Goal: Task Accomplishment & Management: Manage account settings

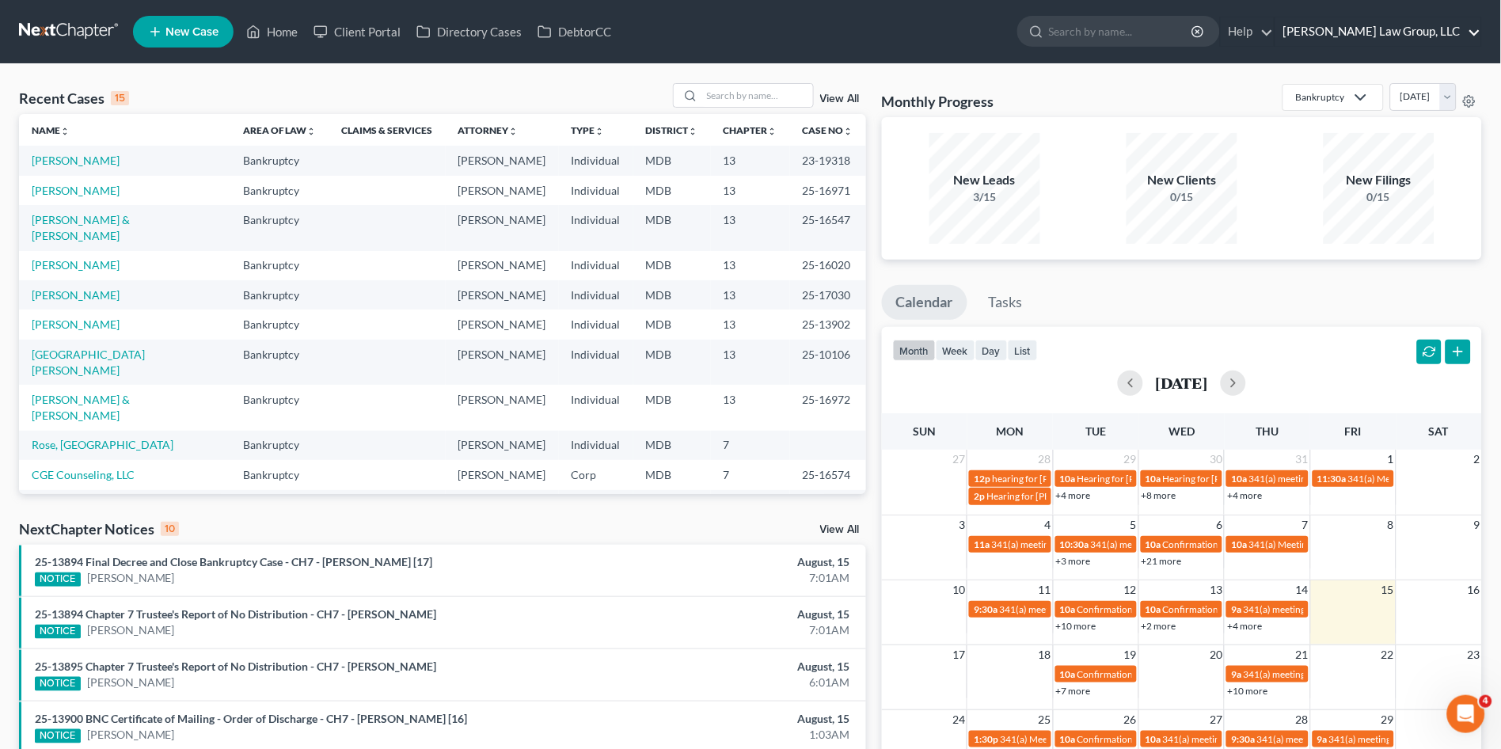
click at [1412, 31] on link "Nager Law Group, LLC" at bounding box center [1378, 31] width 206 height 28
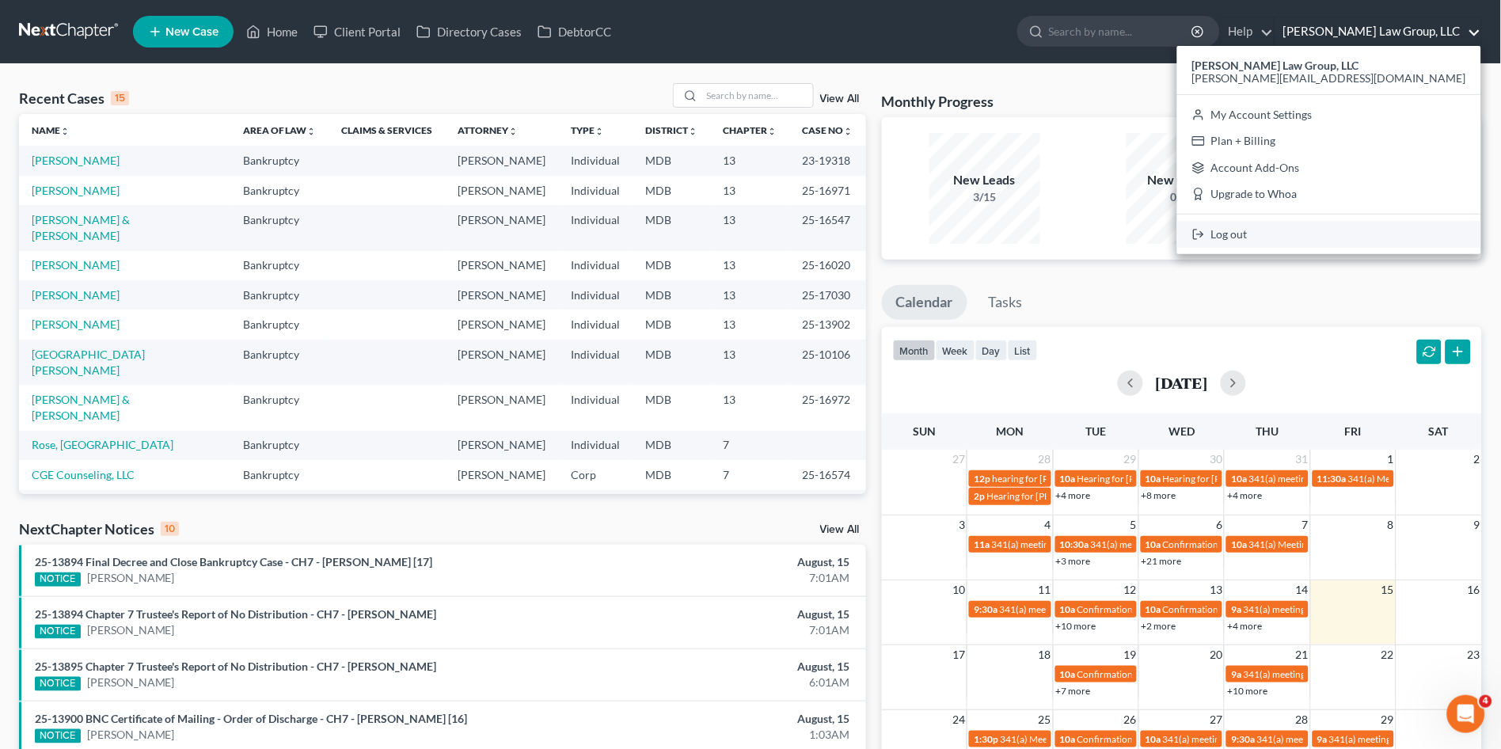
click at [1393, 233] on link "Log out" at bounding box center [1329, 234] width 304 height 27
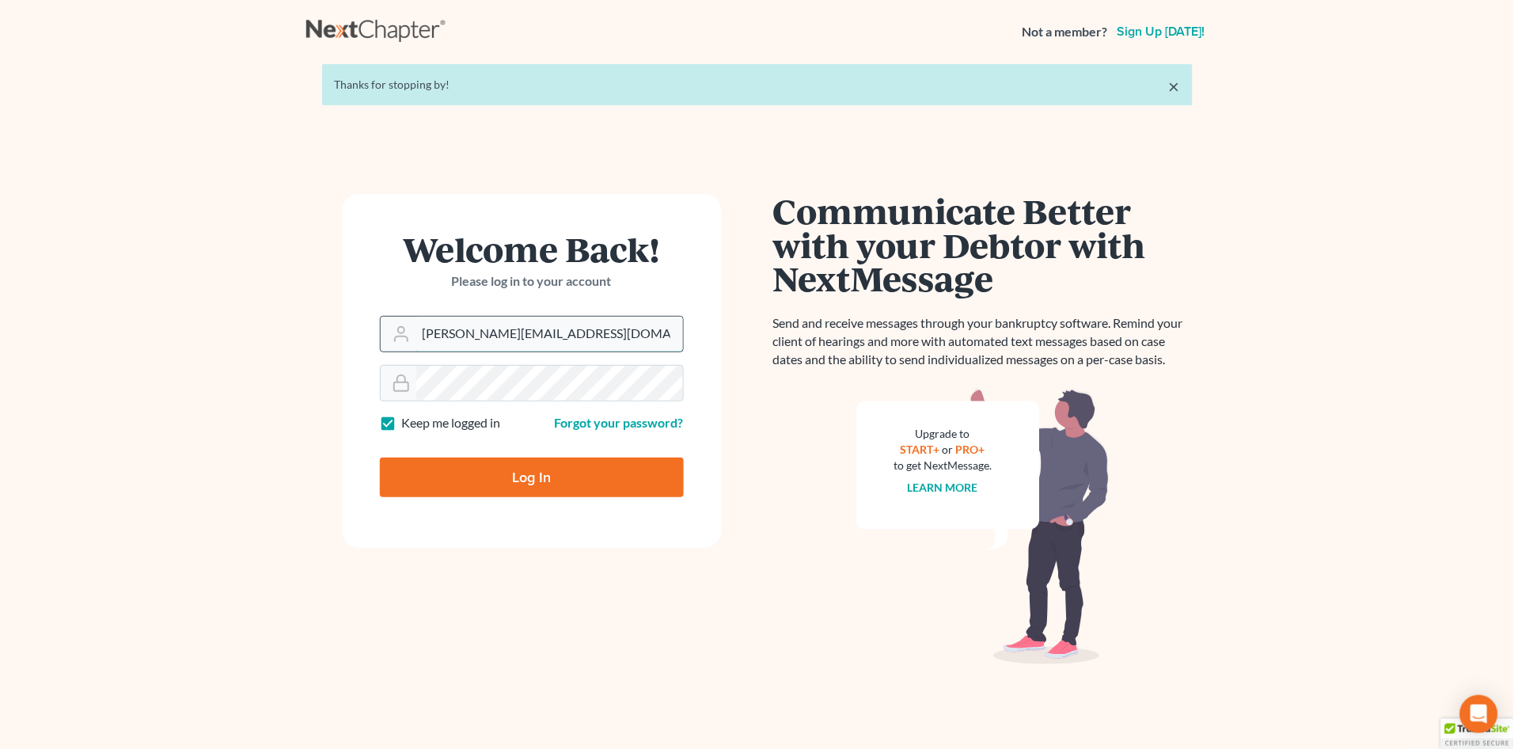
click at [568, 328] on input "[PERSON_NAME][EMAIL_ADDRESS][DOMAIN_NAME]" at bounding box center [549, 334] width 267 height 35
type input "[EMAIL_ADDRESS][DOMAIN_NAME]"
click at [545, 466] on input "Log In" at bounding box center [532, 478] width 304 height 40
type input "Thinking..."
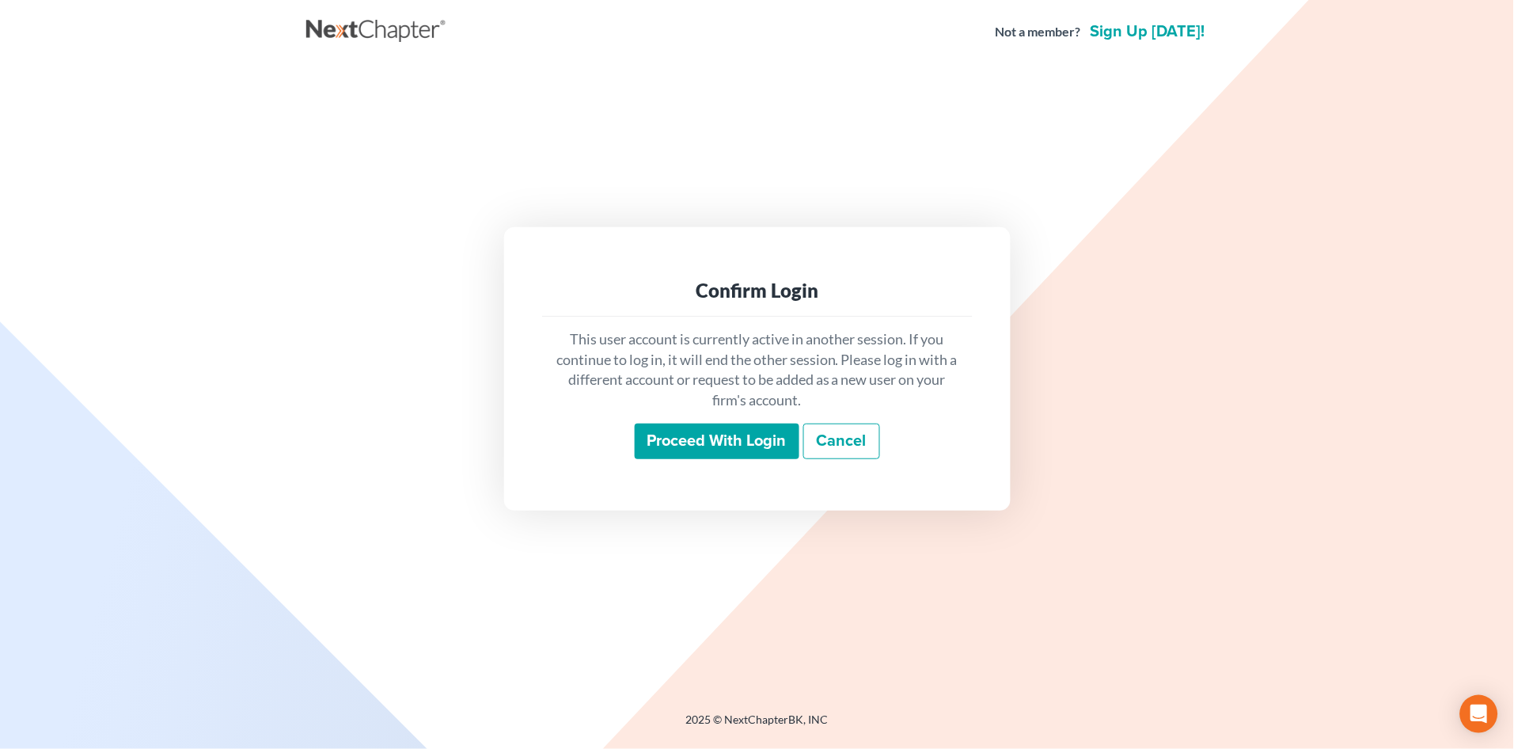
click at [699, 442] on input "Proceed with login" at bounding box center [717, 442] width 165 height 36
